Goal: Information Seeking & Learning: Learn about a topic

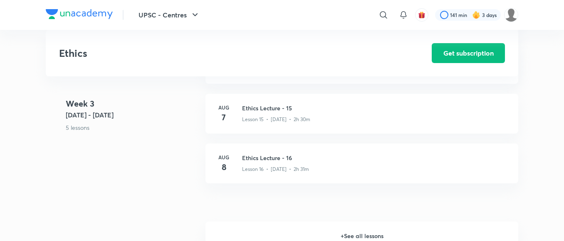
click at [346, 233] on h6 "+ See all lessons" at bounding box center [361, 236] width 313 height 29
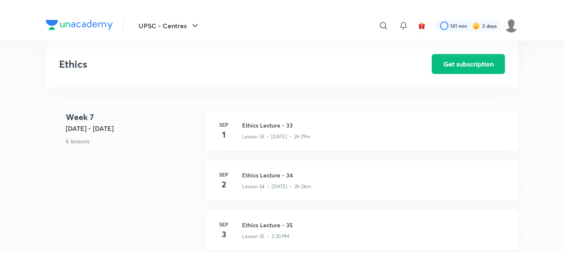
scroll to position [2134, 0]
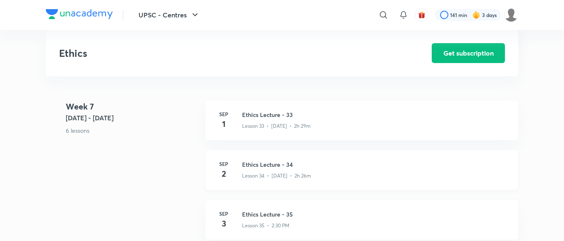
click at [277, 163] on h3 "Ethics Lecture - 34" at bounding box center [375, 164] width 266 height 9
click at [268, 165] on h3 "Ethics Lecture - 34" at bounding box center [375, 164] width 266 height 9
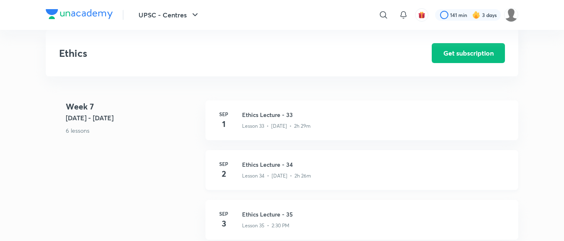
click at [268, 165] on h3 "Ethics Lecture - 34" at bounding box center [375, 164] width 266 height 9
click at [259, 166] on h3 "Ethics Lecture - 34" at bounding box center [375, 164] width 266 height 9
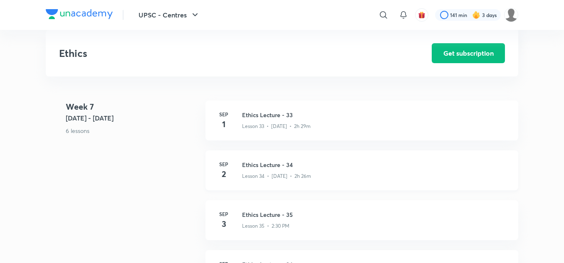
click at [259, 163] on h3 "Ethics Lecture - 34" at bounding box center [375, 164] width 266 height 9
click at [270, 164] on h3 "Ethics Lecture - 34" at bounding box center [375, 164] width 266 height 9
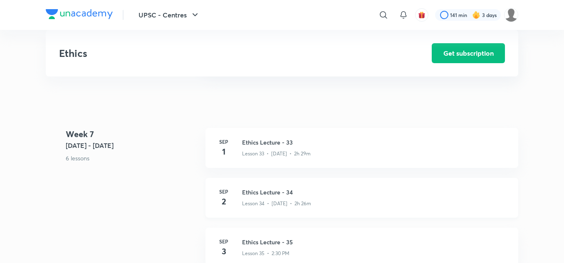
scroll to position [2107, 0]
click at [259, 194] on h3 "Ethics Lecture - 34" at bounding box center [375, 191] width 266 height 9
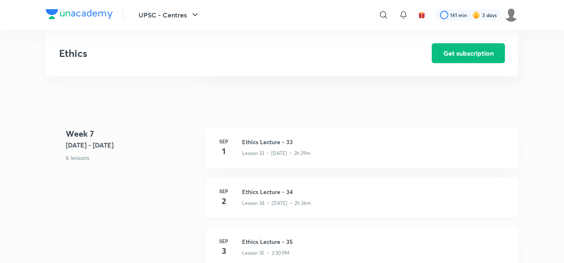
click at [259, 192] on h3 "Ethics Lecture - 34" at bounding box center [375, 191] width 266 height 9
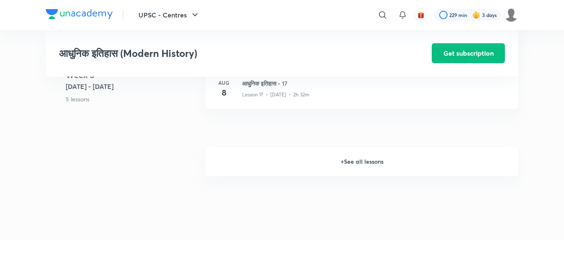
click at [347, 163] on h6 "+ See all lessons" at bounding box center [361, 161] width 313 height 29
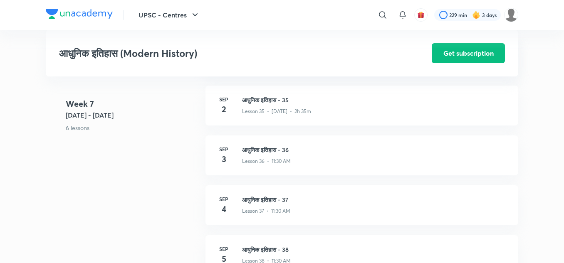
scroll to position [2259, 0]
click at [276, 153] on h3 "आधुनिक इतिहास - 36" at bounding box center [375, 151] width 266 height 9
